Goal: Task Accomplishment & Management: Complete application form

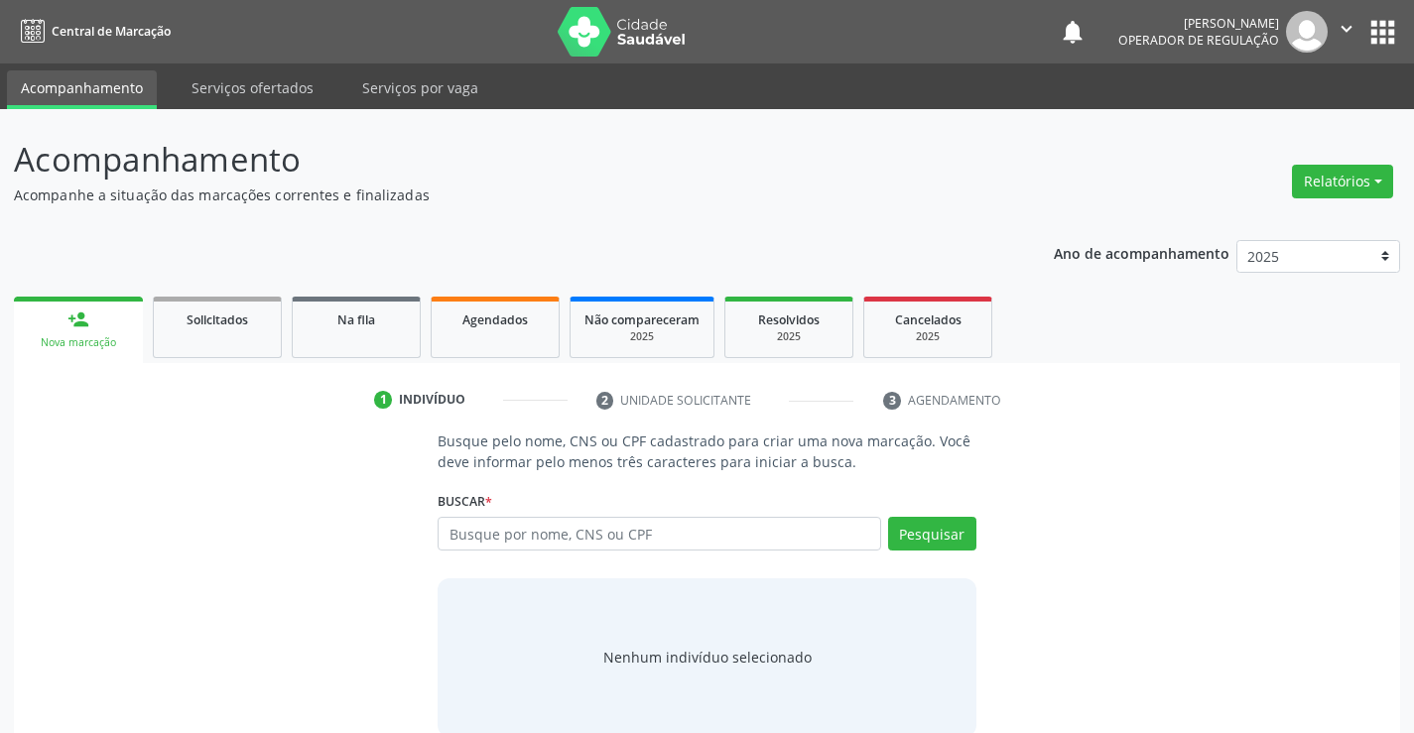
click at [601, 531] on input "text" at bounding box center [659, 534] width 443 height 34
type input "706403662364085"
click at [924, 531] on button "Pesquisar" at bounding box center [932, 534] width 88 height 34
type input "706403662364085"
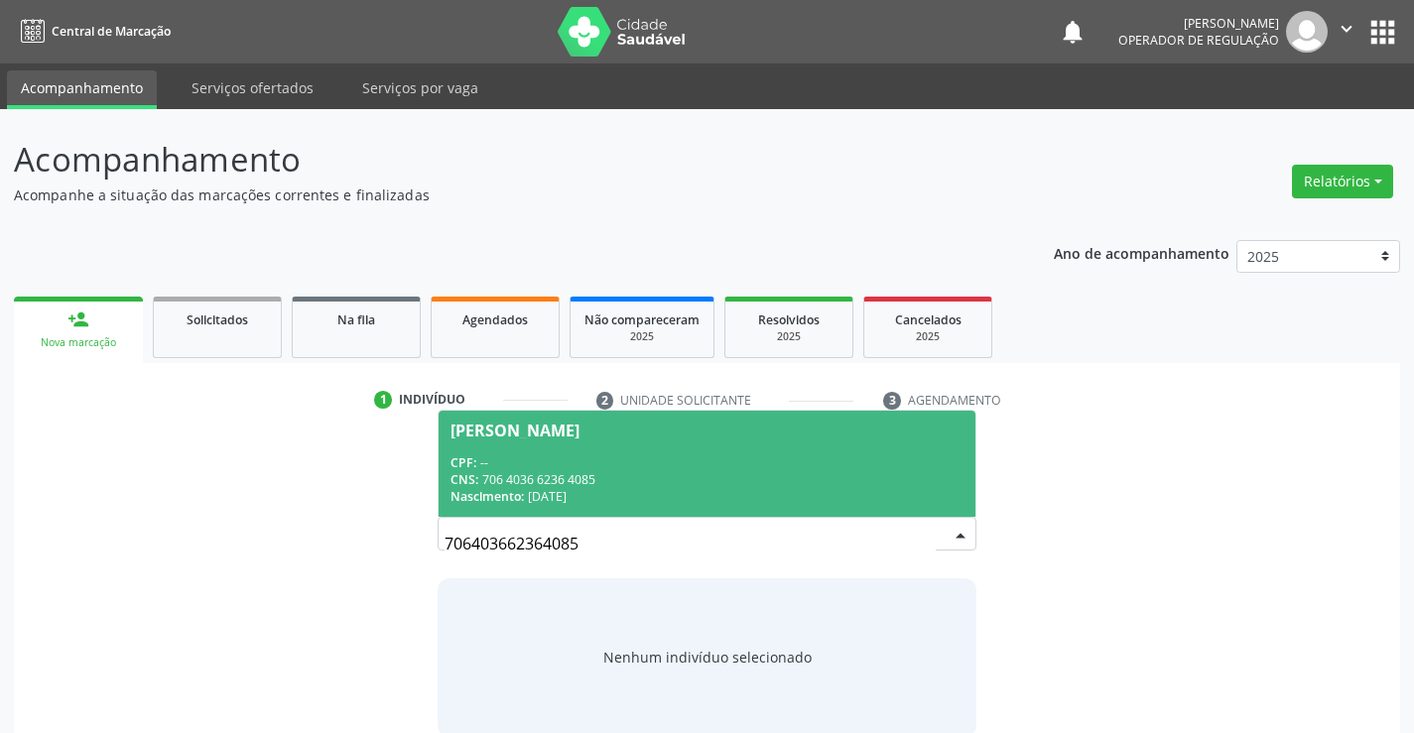
click at [580, 438] on div "[PERSON_NAME]" at bounding box center [515, 431] width 129 height 16
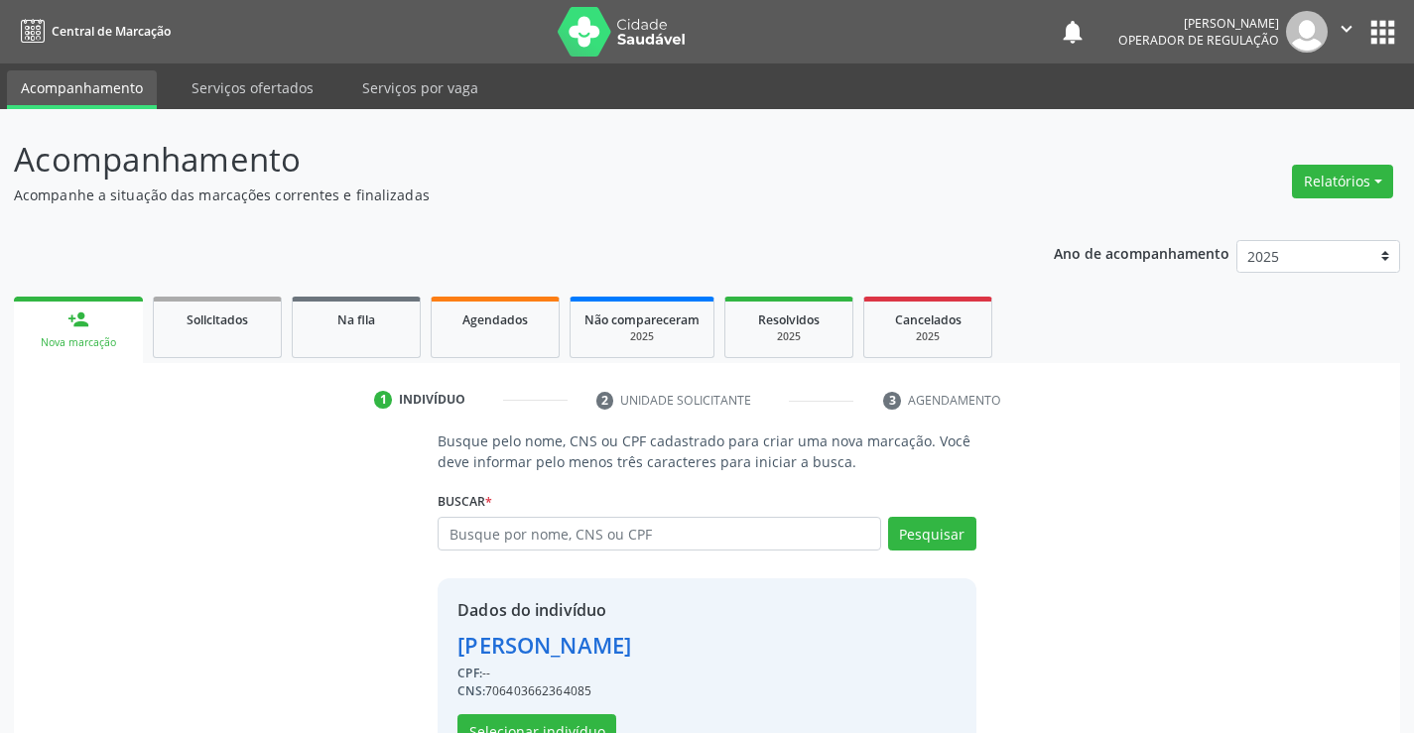
scroll to position [63, 0]
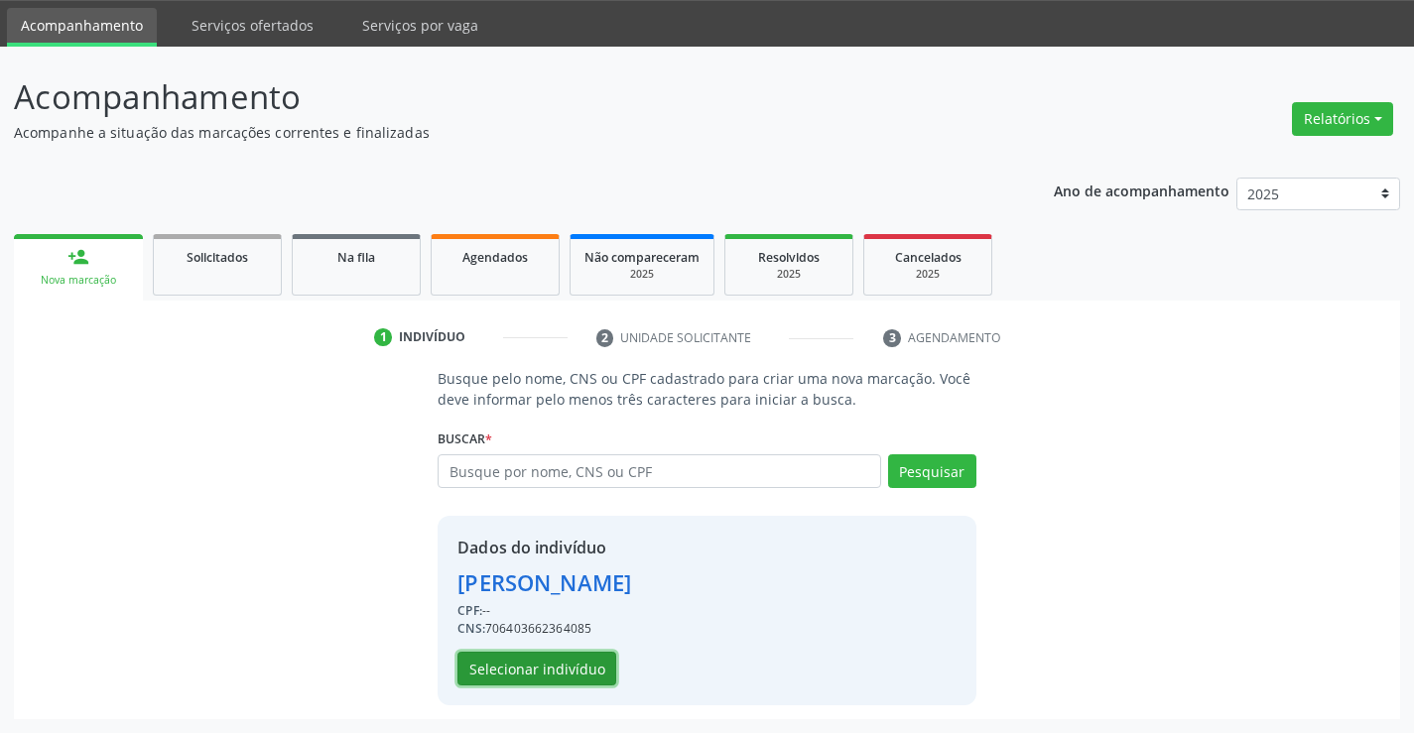
click at [545, 663] on button "Selecionar indivíduo" at bounding box center [537, 669] width 159 height 34
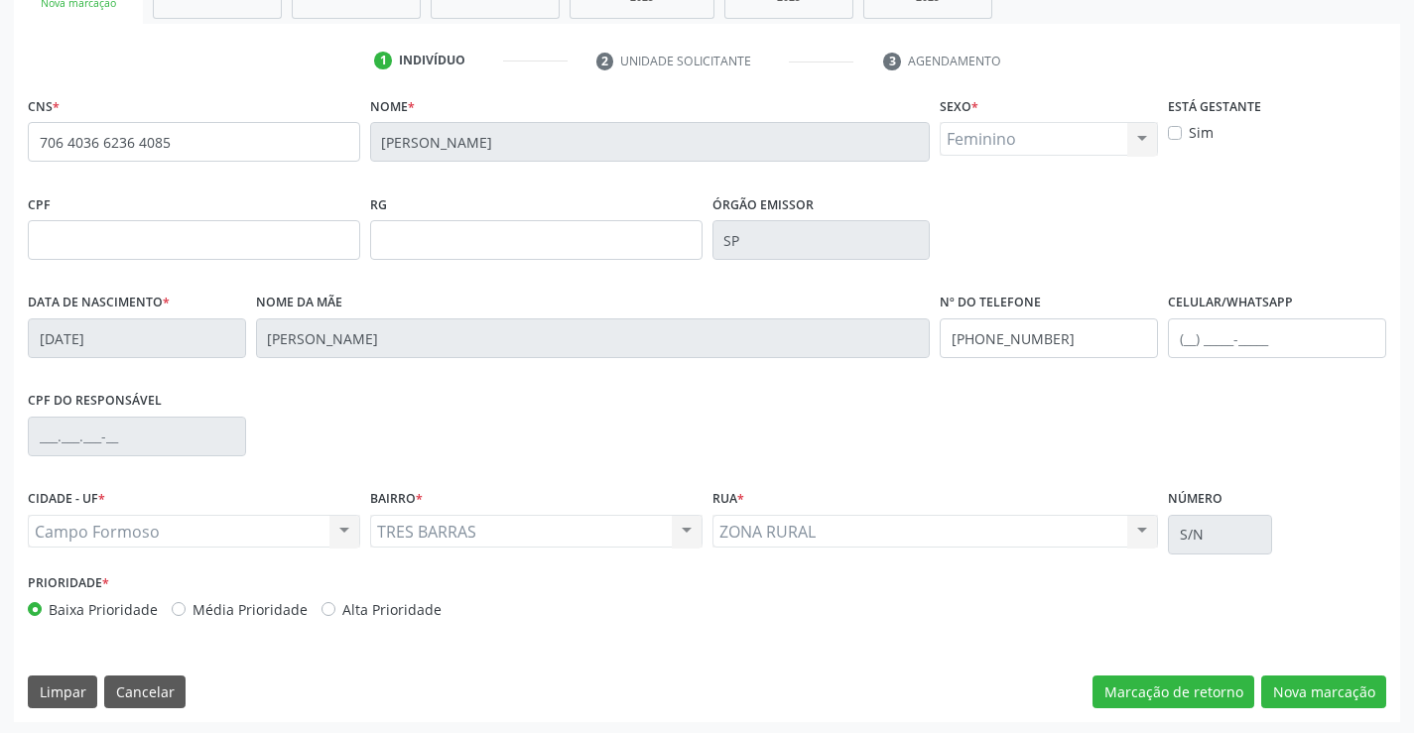
scroll to position [342, 0]
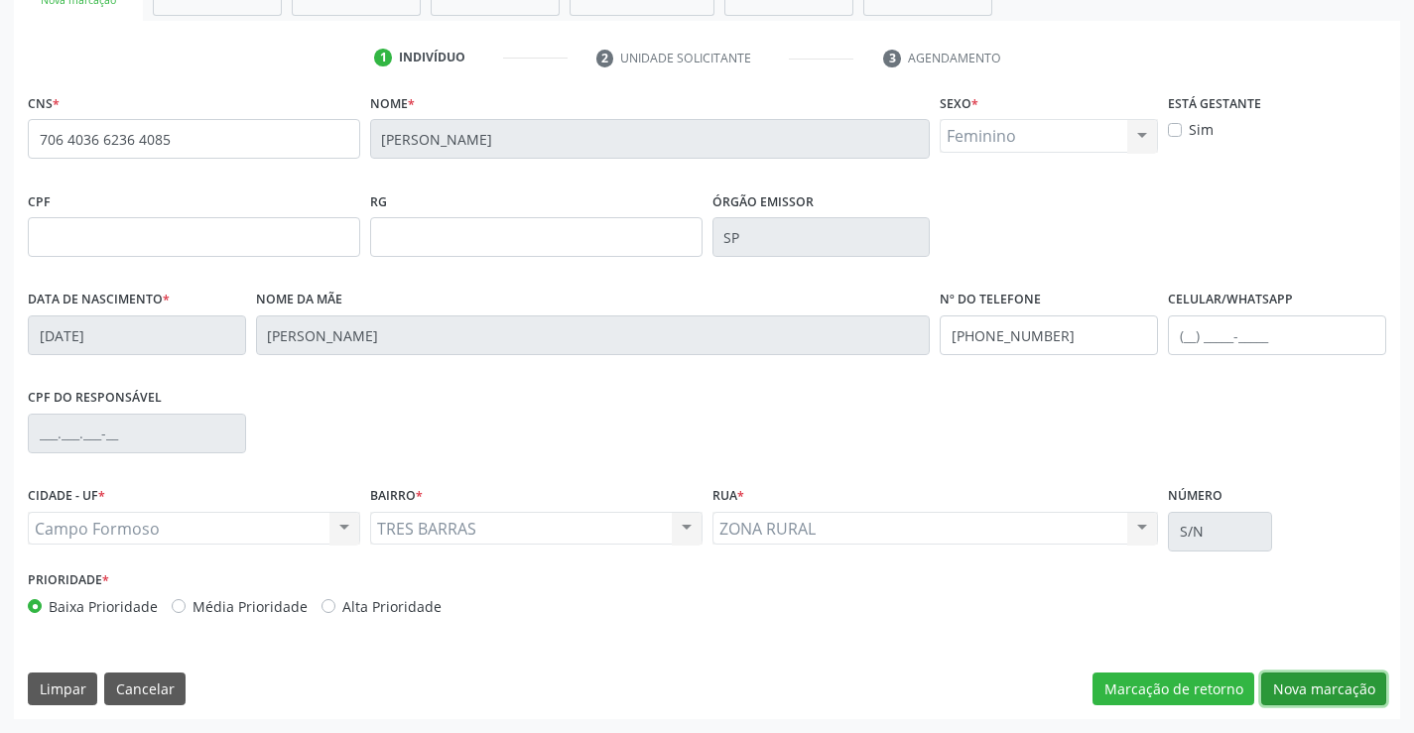
click at [1304, 682] on button "Nova marcação" at bounding box center [1323, 690] width 125 height 34
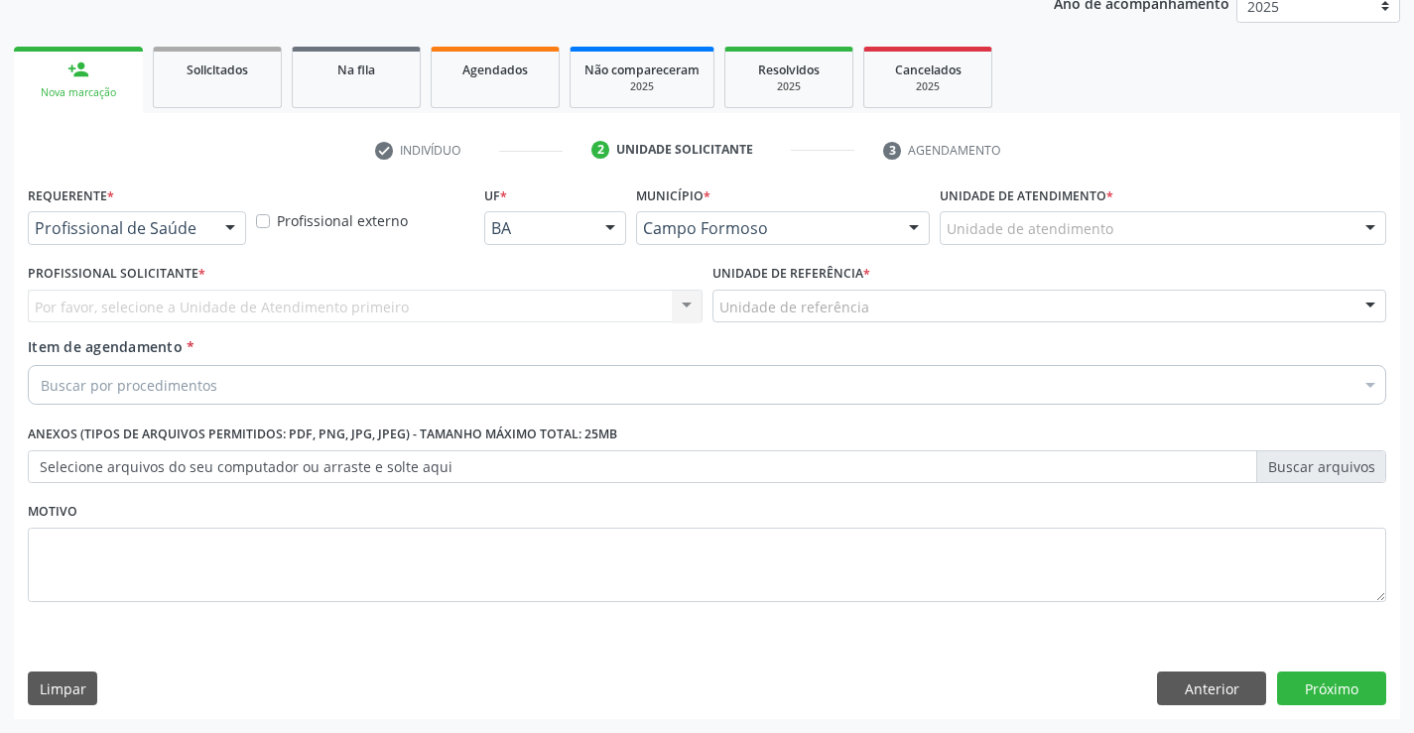
scroll to position [250, 0]
click at [233, 227] on div at bounding box center [230, 229] width 30 height 34
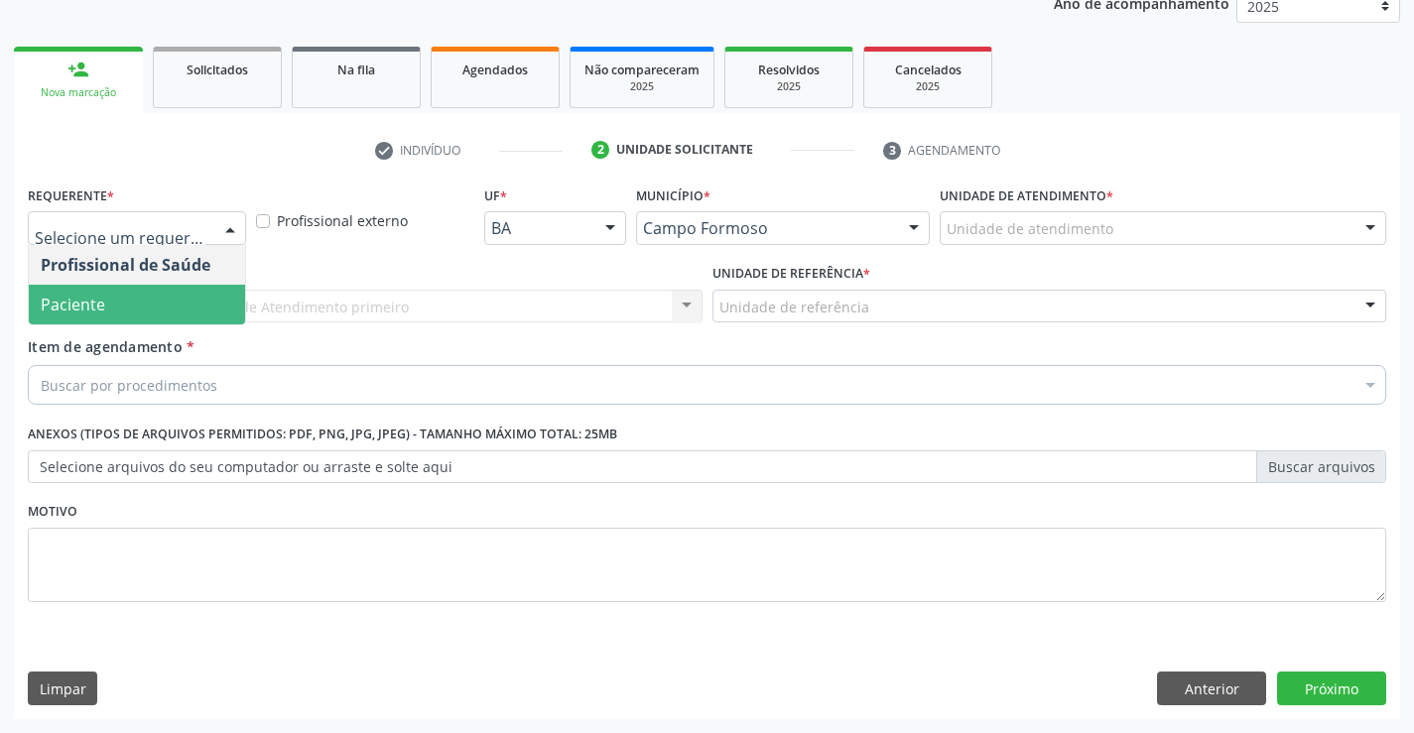
click at [129, 307] on span "Paciente" at bounding box center [137, 305] width 216 height 40
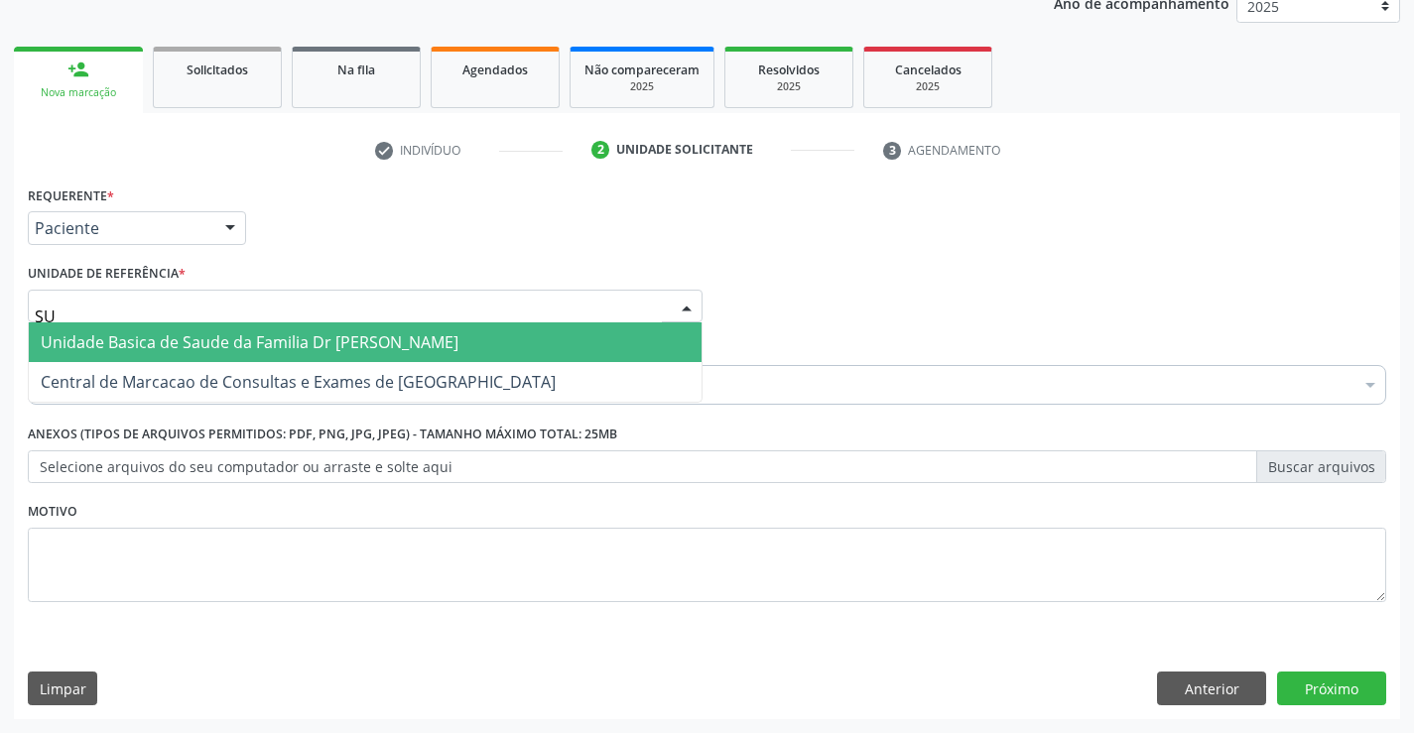
type input "SUD"
click at [381, 341] on span "Unidade Basica de Saude da Familia Dr [PERSON_NAME]" at bounding box center [250, 342] width 418 height 22
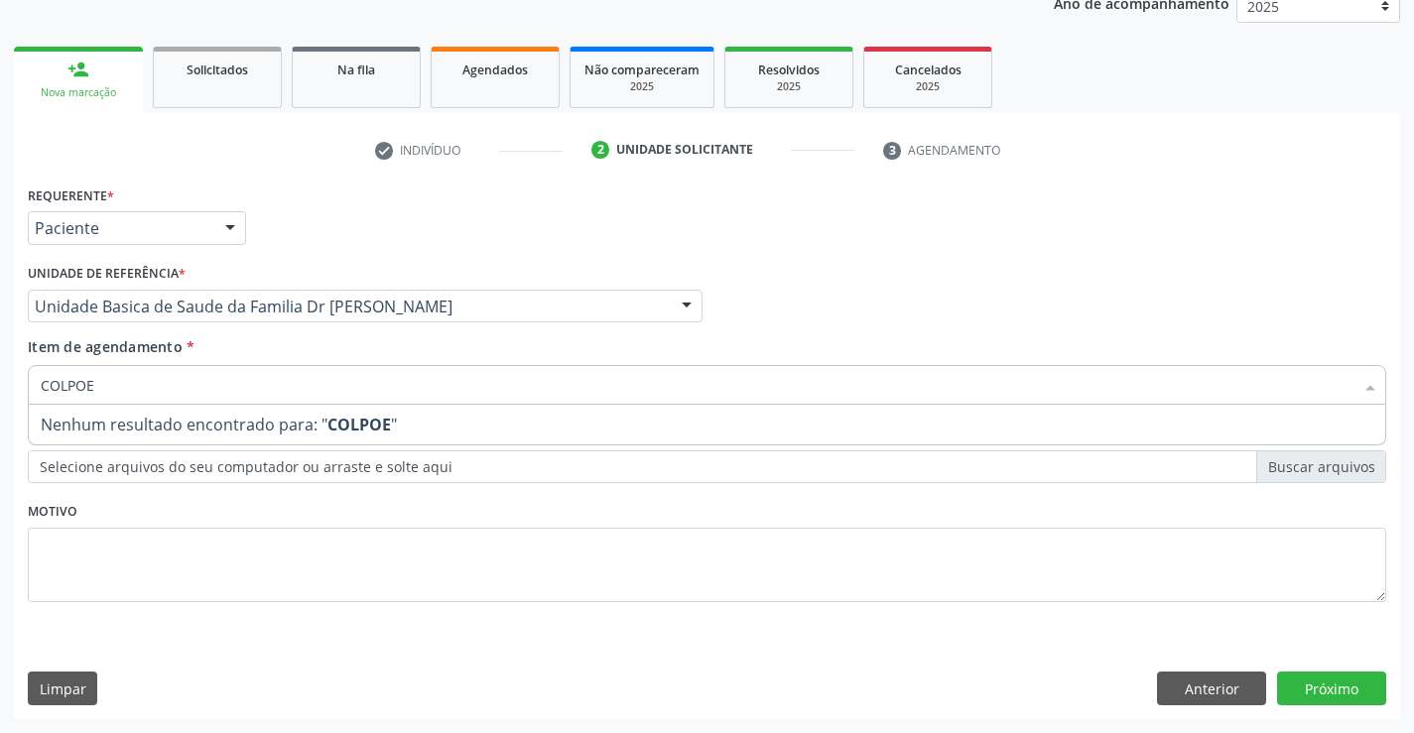
click at [87, 388] on input "COLPOE" at bounding box center [697, 385] width 1313 height 40
type input "COLPO"
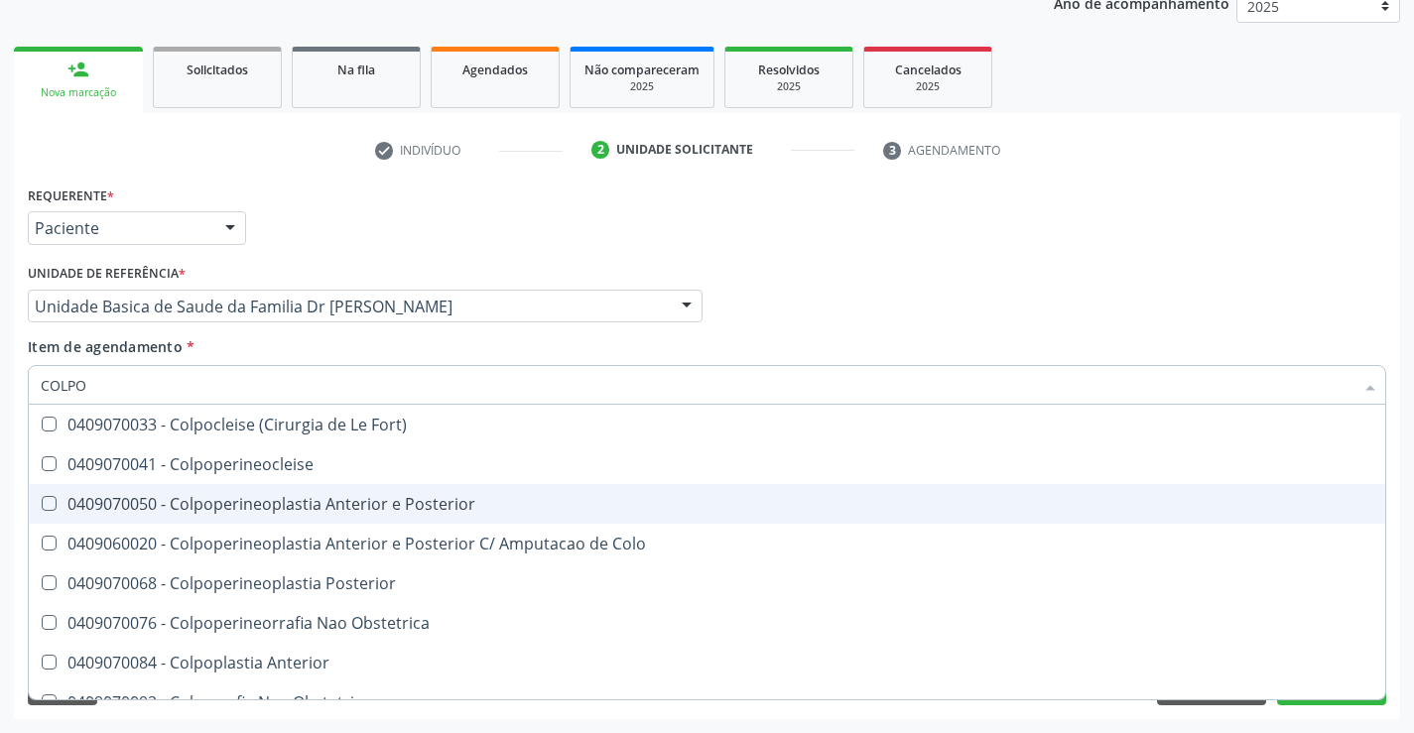
click at [233, 496] on div "0409070050 - Colpoperineoplastia Anterior e Posterior" at bounding box center [707, 504] width 1333 height 16
checkbox Posterior "true"
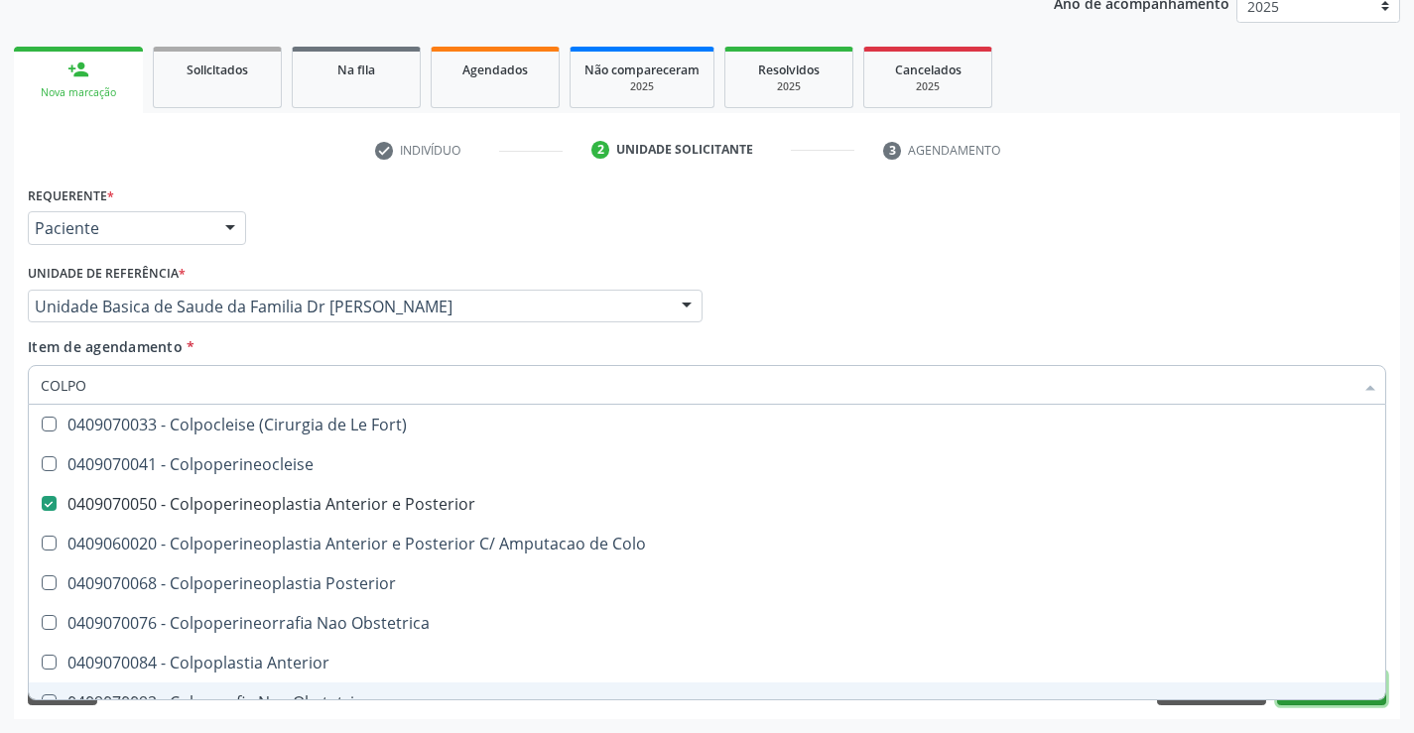
click at [1315, 701] on button "Próximo" at bounding box center [1331, 689] width 109 height 34
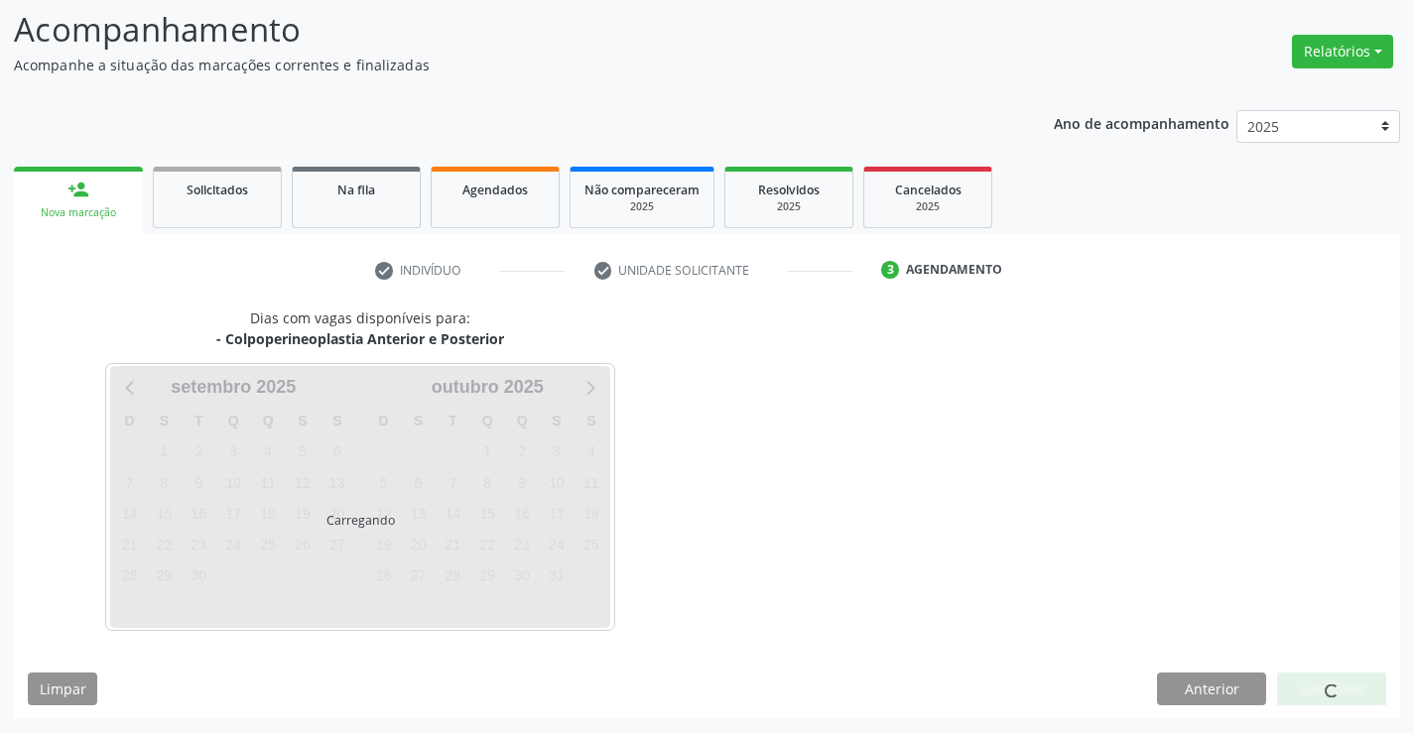
scroll to position [130, 0]
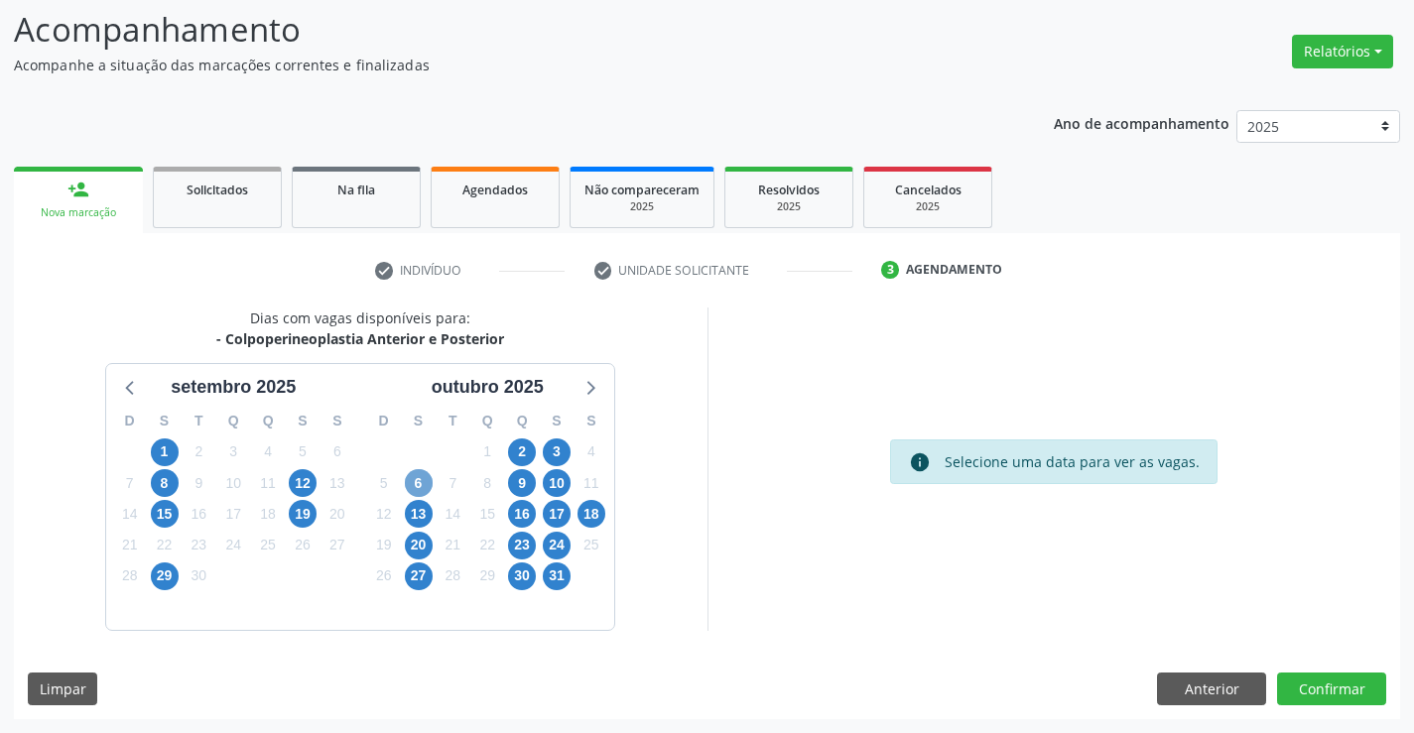
click at [419, 480] on span "6" at bounding box center [419, 483] width 28 height 28
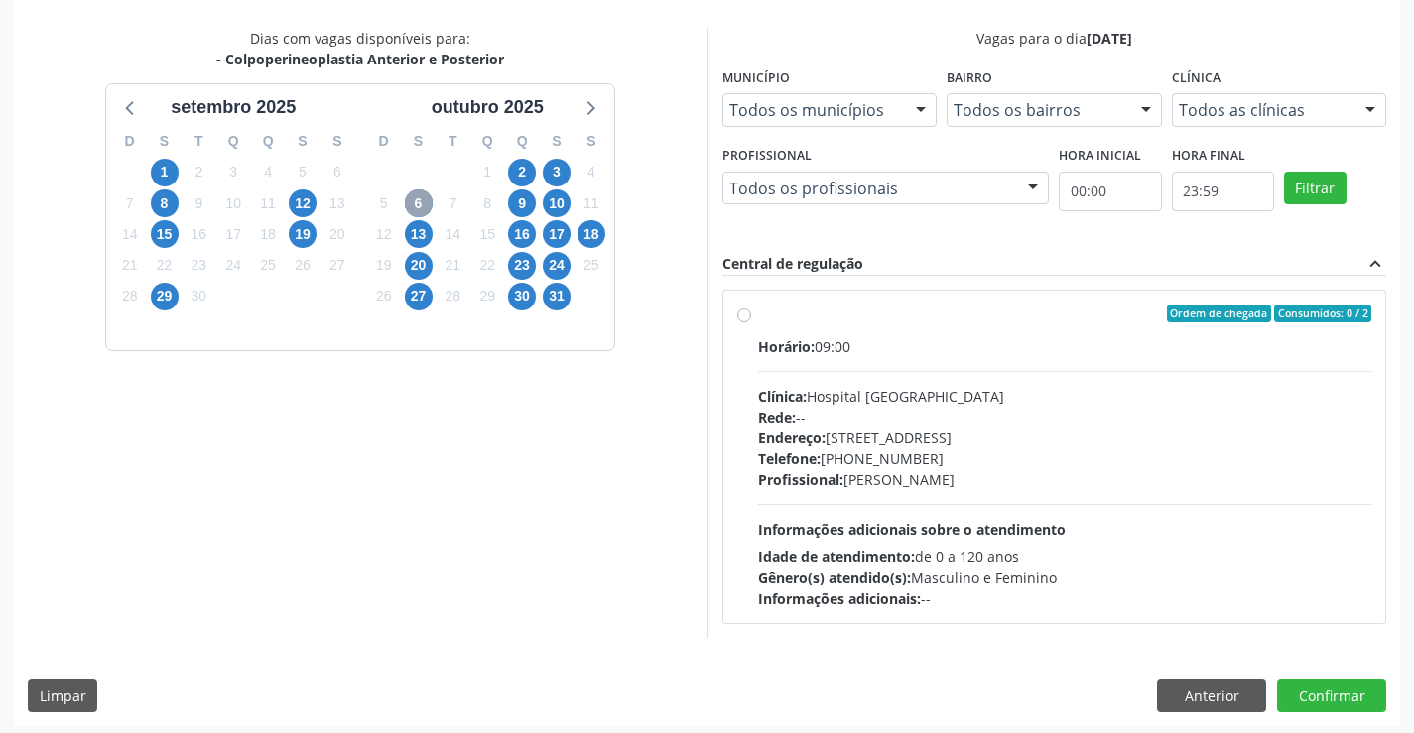
scroll to position [415, 0]
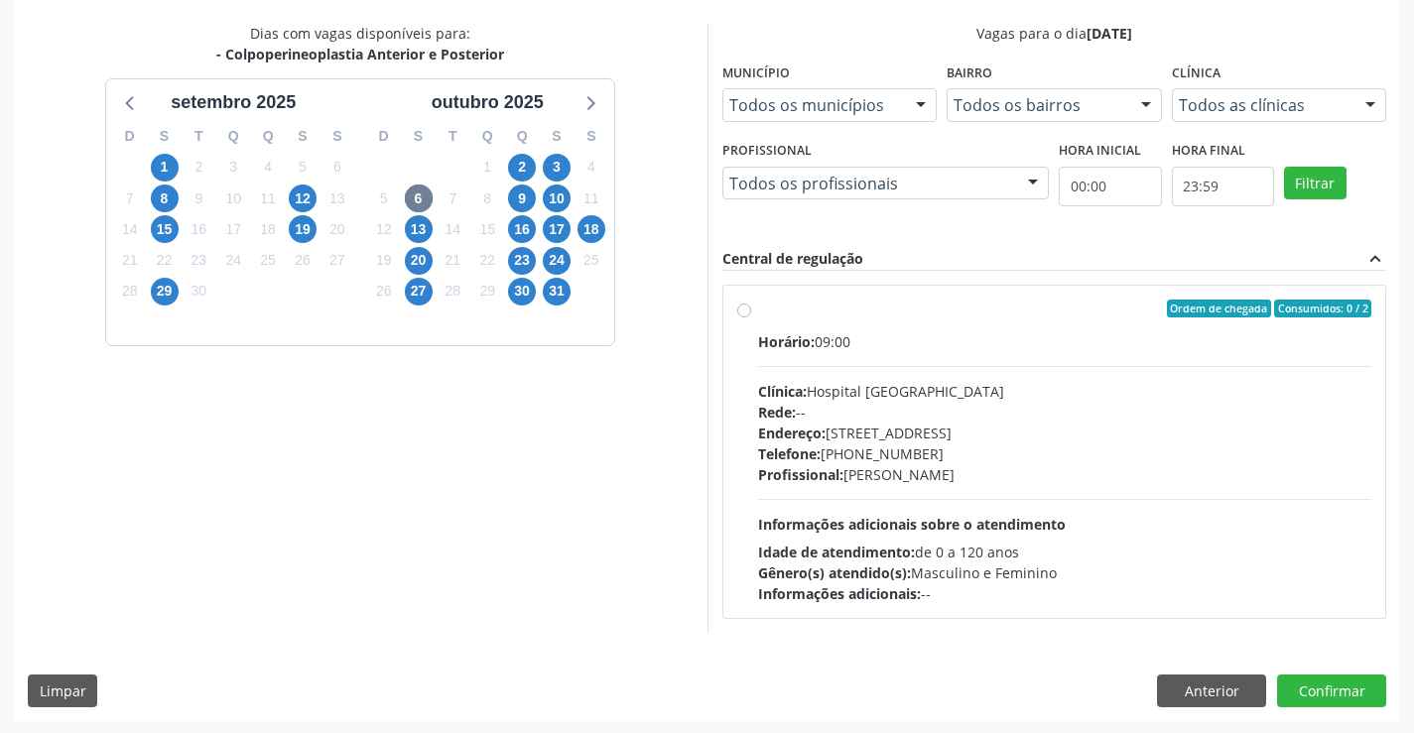
click at [758, 313] on label "Ordem de chegada Consumidos: 0 / 2 Horário: 09:00 Clínica: Hospital [GEOGRAPHIC…" at bounding box center [1065, 452] width 614 height 305
click at [742, 313] on input "Ordem de chegada Consumidos: 0 / 2 Horário: 09:00 Clínica: Hospital [GEOGRAPHIC…" at bounding box center [744, 309] width 14 height 18
radio input "true"
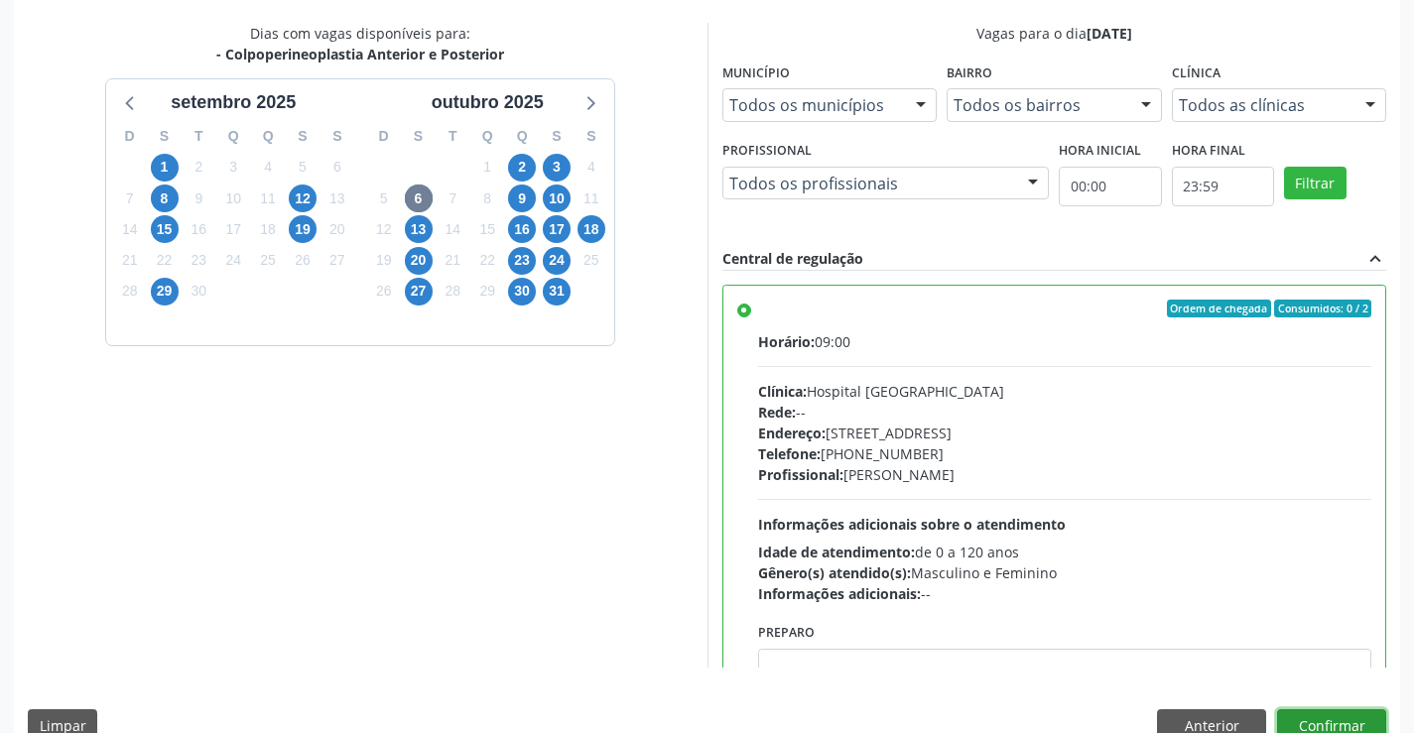
click at [1327, 720] on button "Confirmar" at bounding box center [1331, 727] width 109 height 34
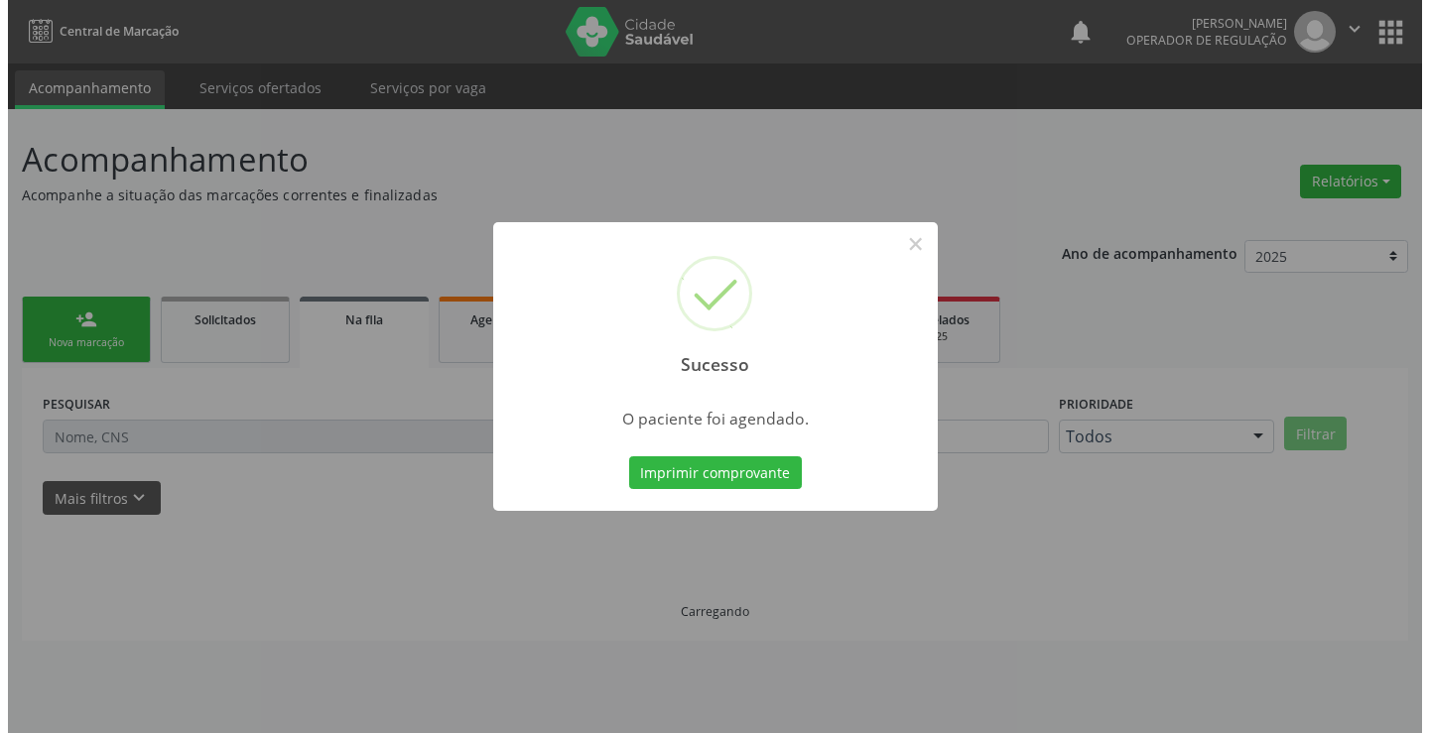
scroll to position [0, 0]
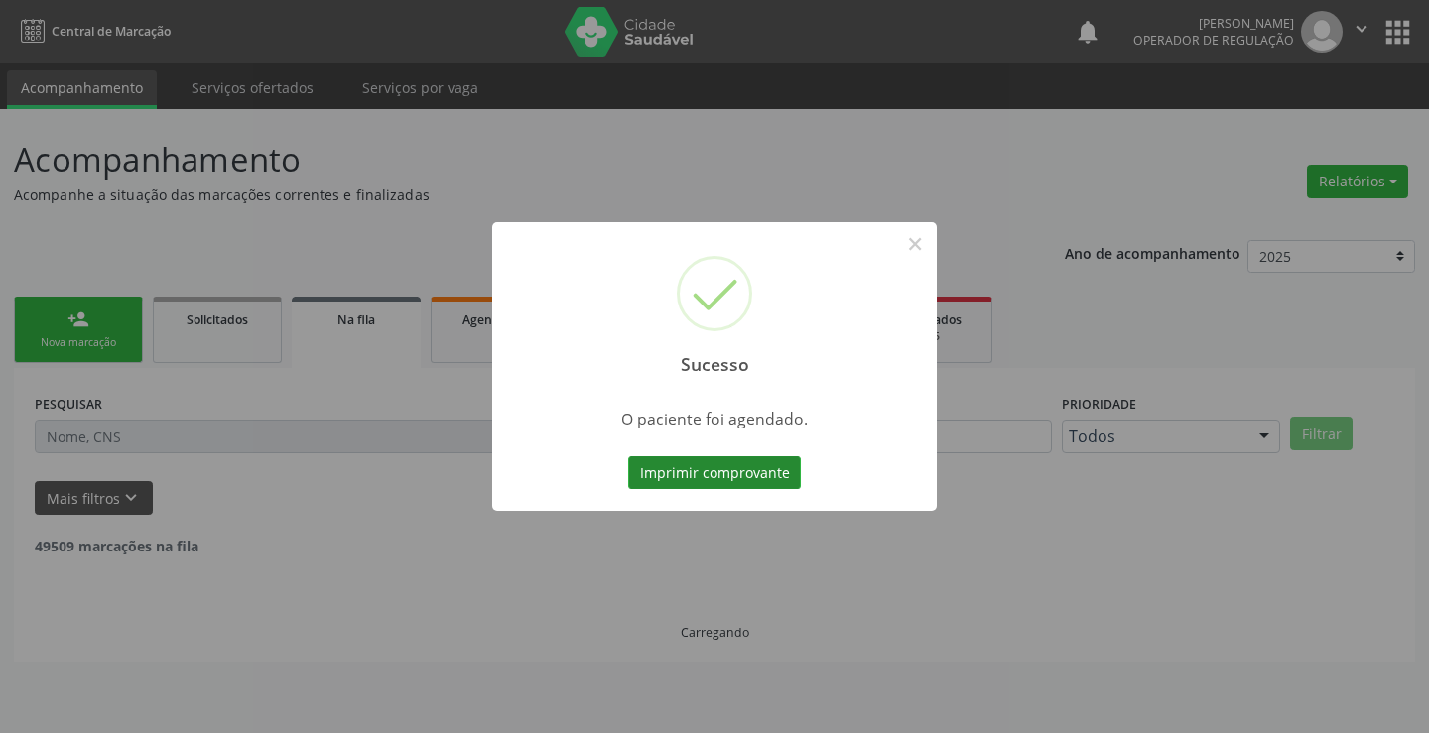
click at [704, 472] on button "Imprimir comprovante" at bounding box center [714, 474] width 173 height 34
